Goal: Register for event/course

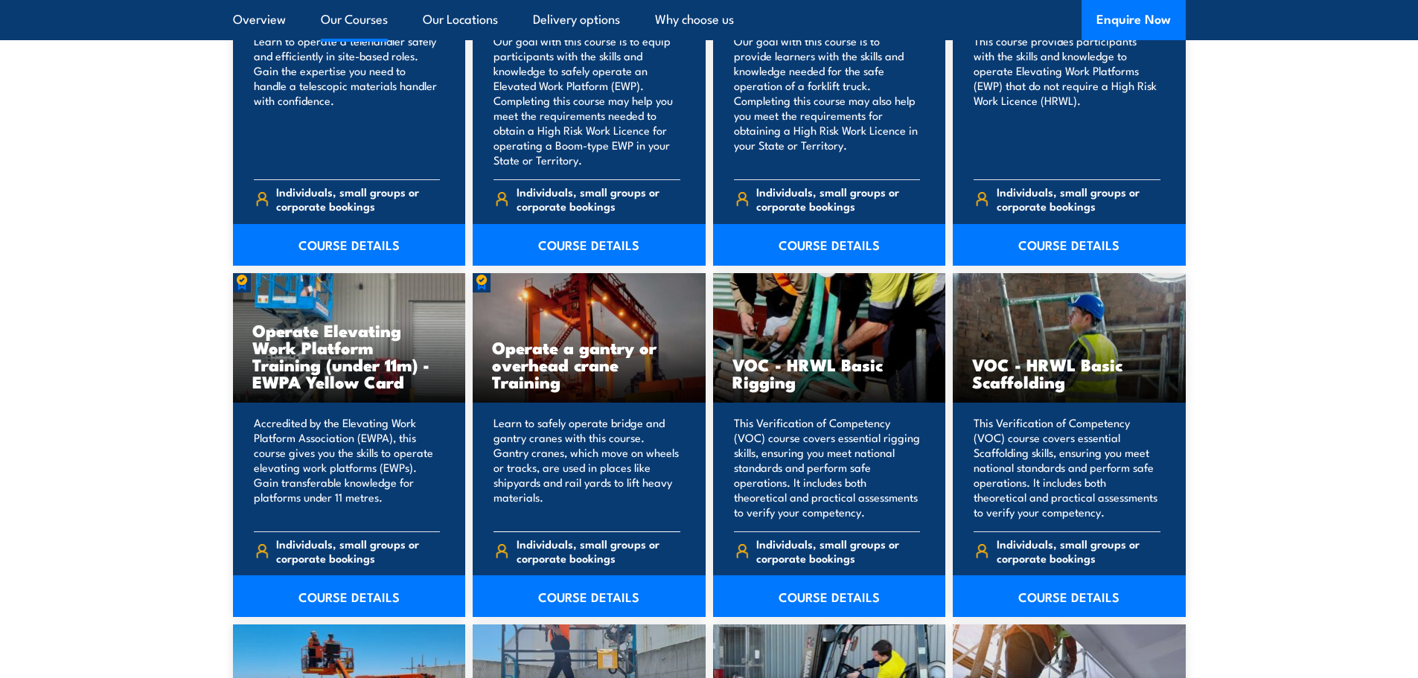
scroll to position [1191, 0]
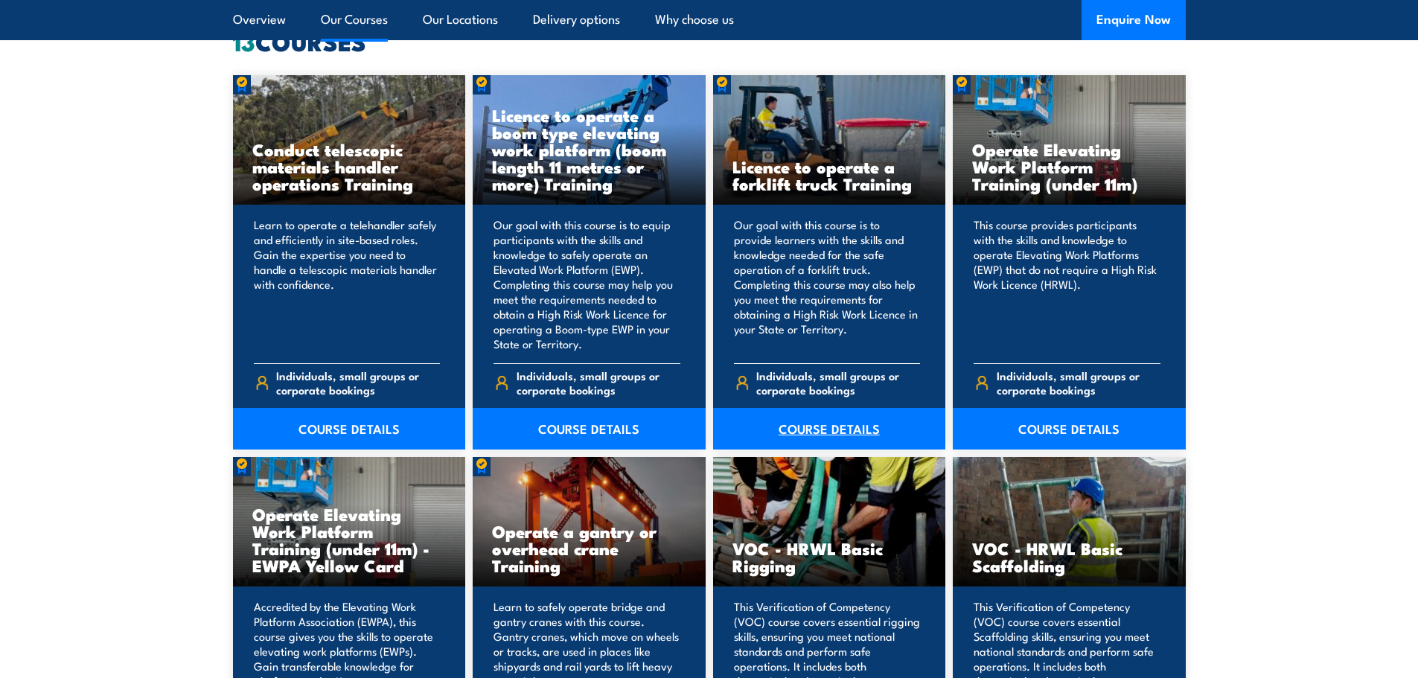
click at [822, 429] on link "COURSE DETAILS" at bounding box center [829, 429] width 233 height 42
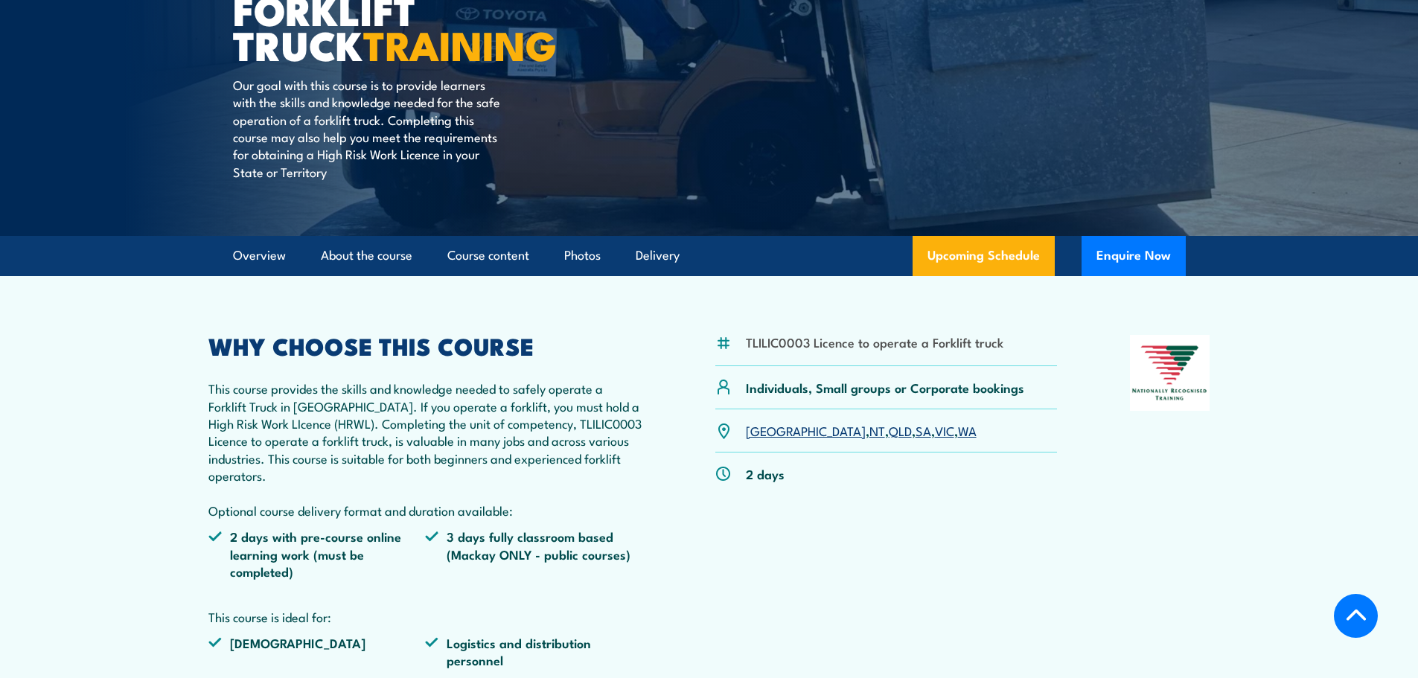
scroll to position [298, 0]
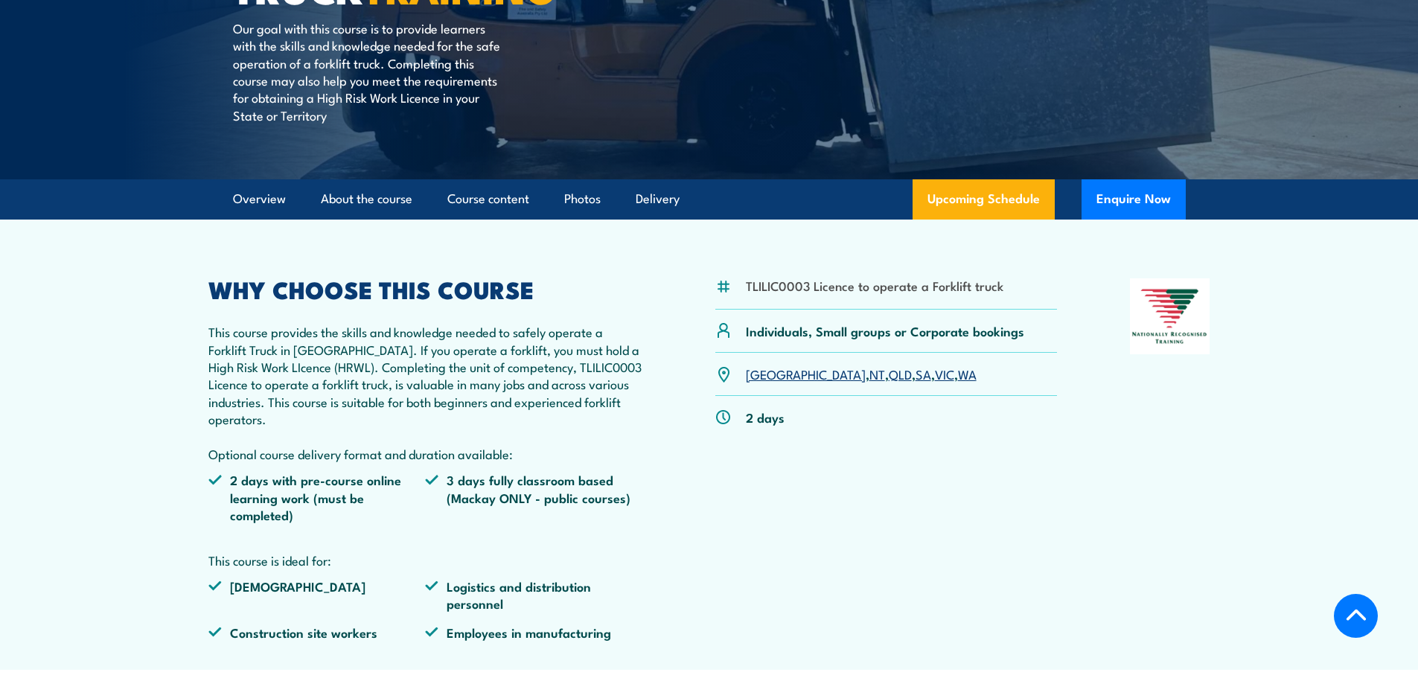
click at [958, 378] on link "WA" at bounding box center [967, 374] width 19 height 18
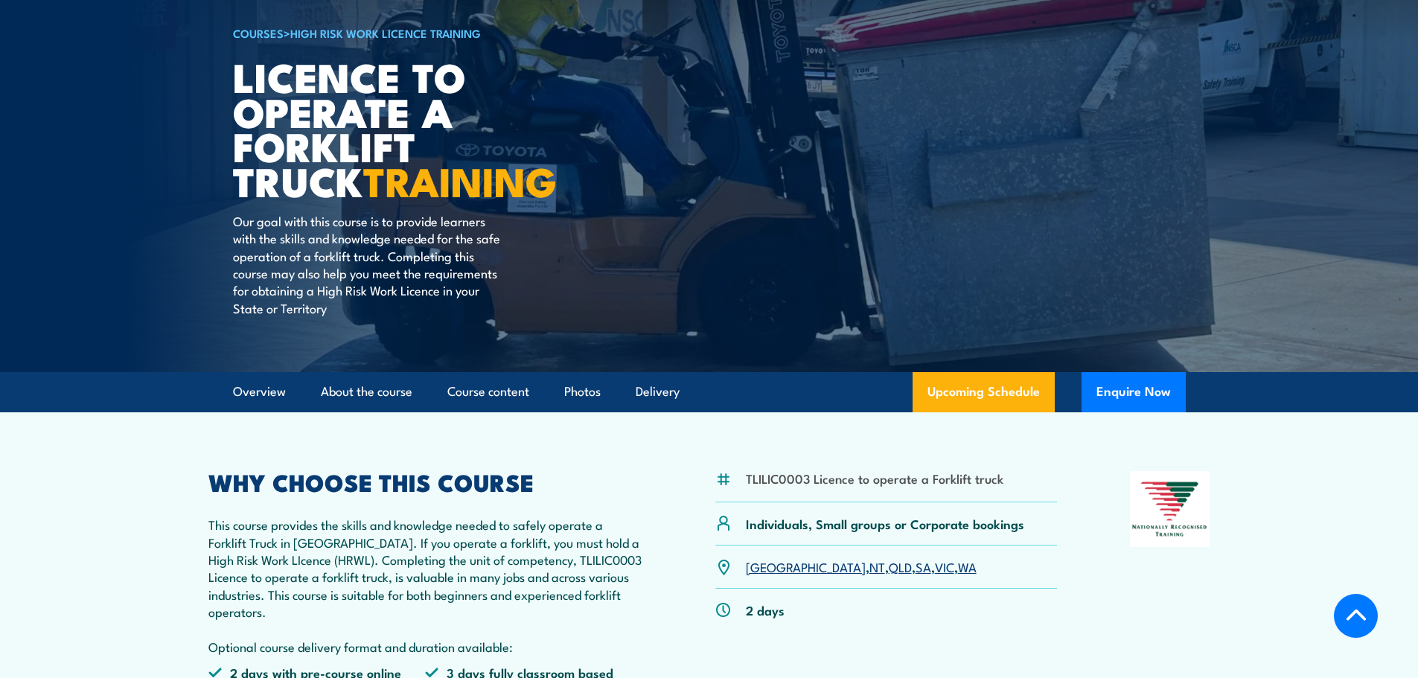
scroll to position [77, 0]
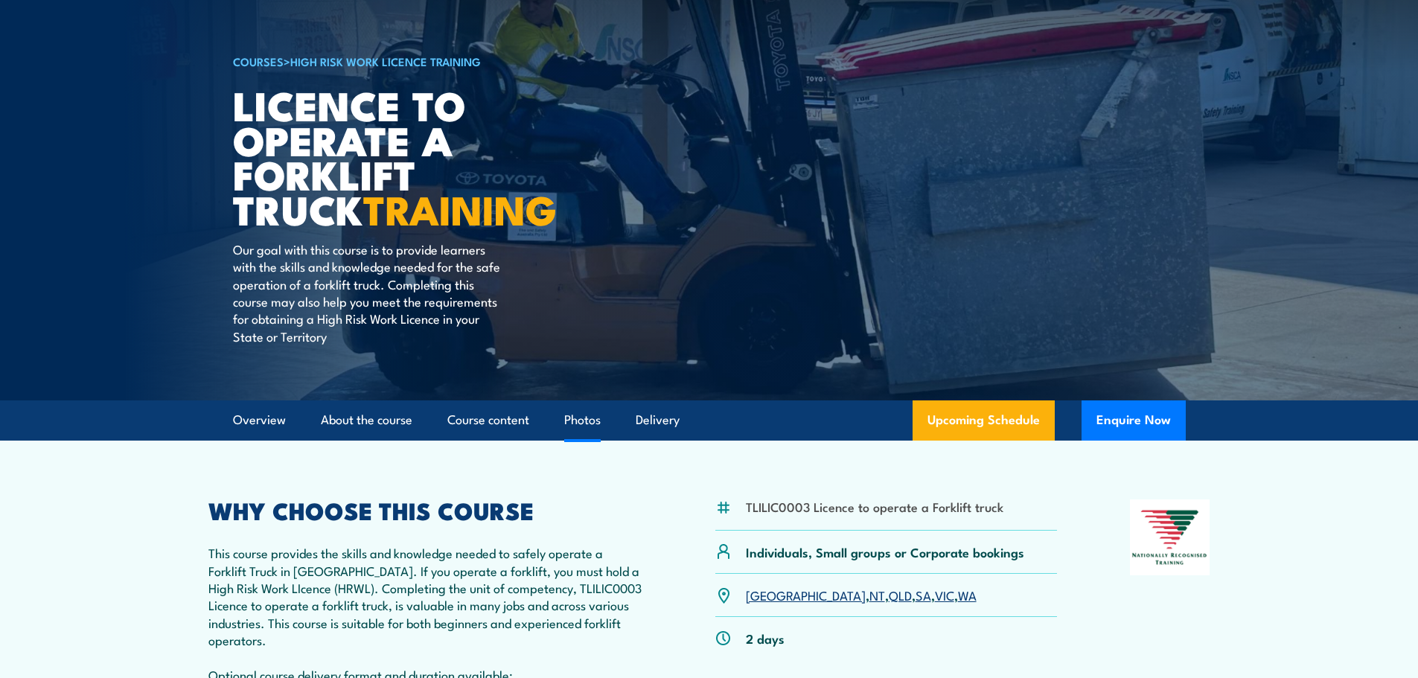
click at [587, 422] on link "Photos" at bounding box center [582, 419] width 36 height 39
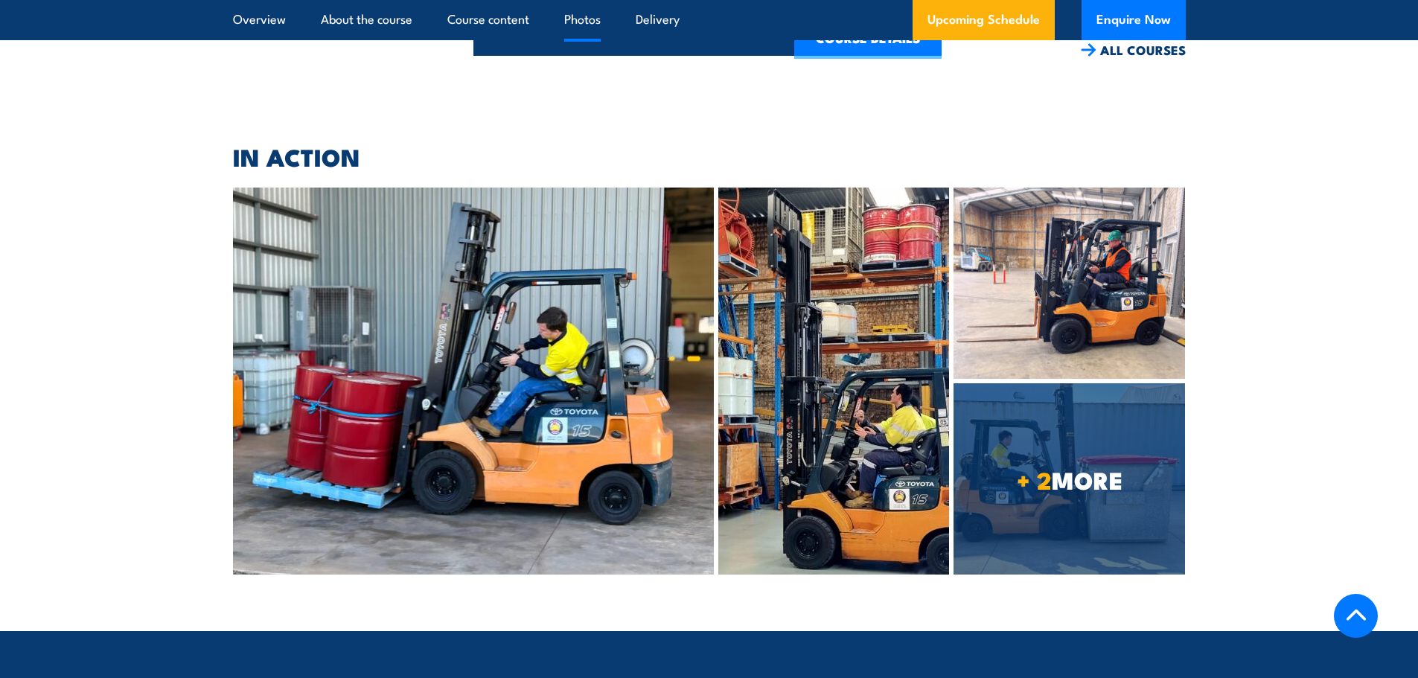
scroll to position [3933, 0]
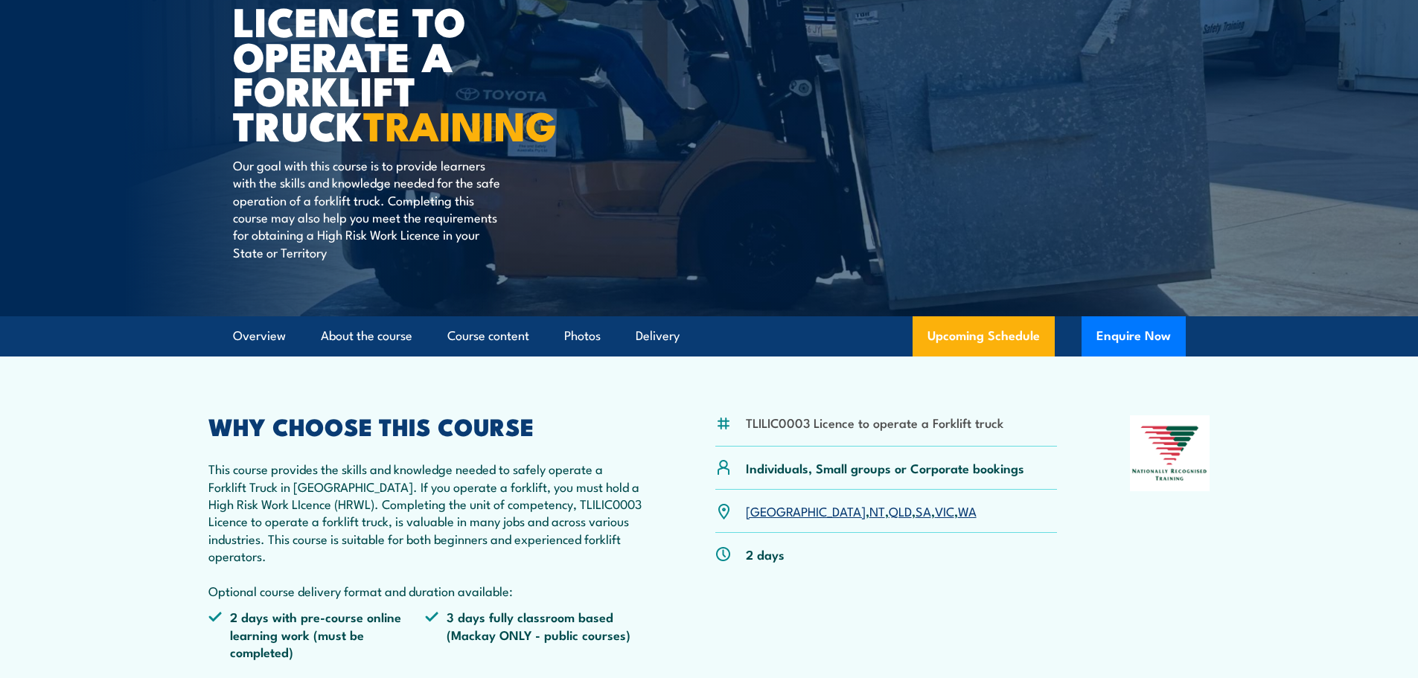
scroll to position [159, 0]
